Goal: Contribute content

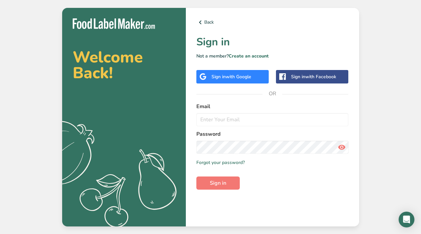
click at [238, 76] on span "with Google" at bounding box center [239, 77] width 26 height 6
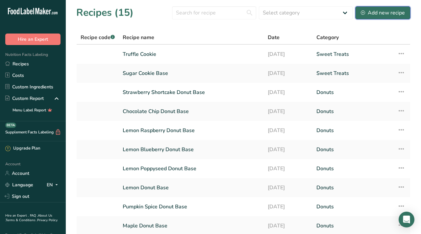
click at [381, 14] on div "Add new recipe" at bounding box center [383, 13] width 44 height 8
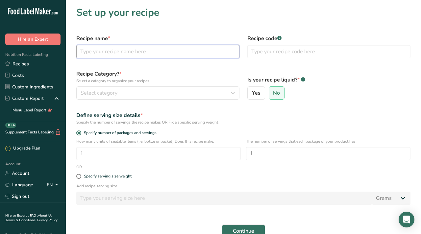
click at [177, 47] on input "text" at bounding box center [157, 51] width 163 height 13
type input "Strawberry Frosting"
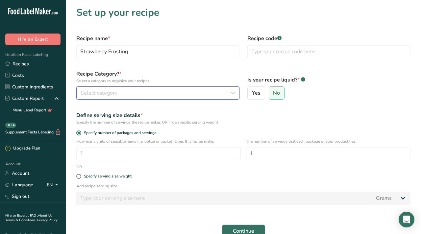
click at [124, 90] on div "Select category" at bounding box center [156, 93] width 151 height 8
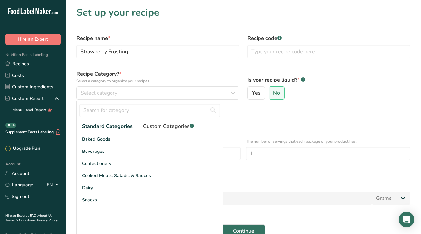
click at [167, 127] on span "Custom Categories .a-a{fill:#347362;}.b-a{fill:#fff;}" at bounding box center [168, 126] width 51 height 8
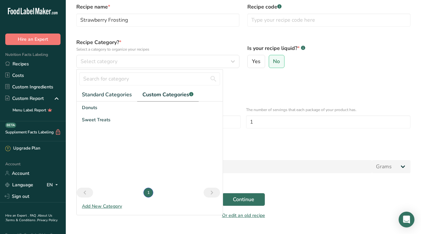
scroll to position [33, 0]
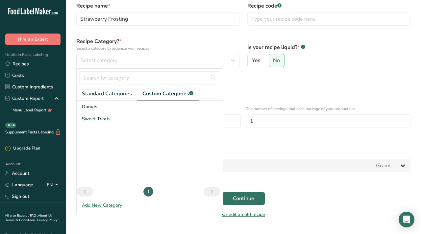
click at [103, 204] on div "Add New Category" at bounding box center [150, 205] width 146 height 7
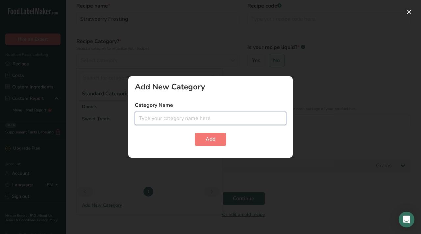
click at [172, 118] on input "text" at bounding box center [210, 118] width 151 height 13
type input "Frosting"
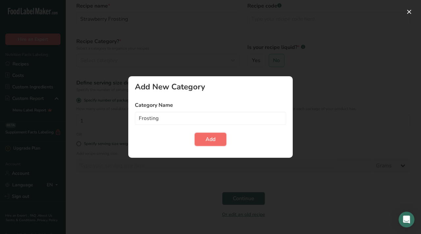
click at [209, 141] on span "Add" at bounding box center [211, 139] width 10 height 8
